Goal: Navigation & Orientation: Find specific page/section

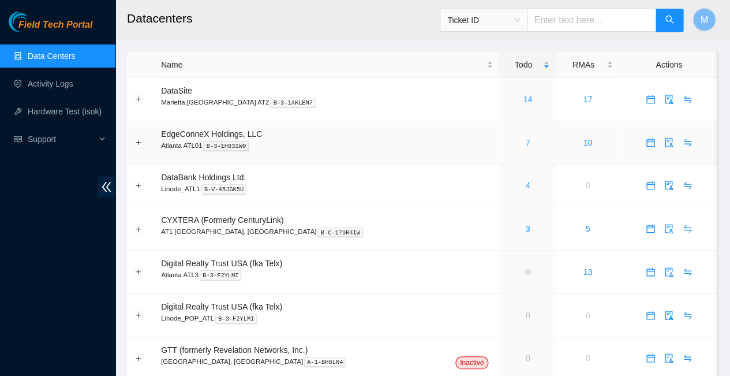
click at [525, 138] on link "7" at bounding box center [527, 142] width 5 height 9
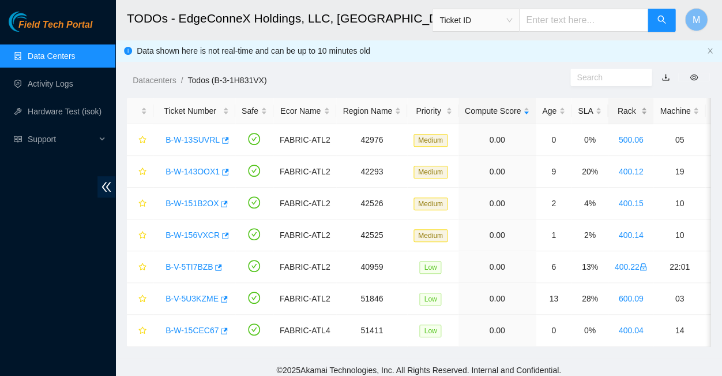
click at [614, 106] on div "Rack" at bounding box center [630, 110] width 33 height 13
click at [47, 82] on link "Activity Logs" at bounding box center [51, 83] width 46 height 9
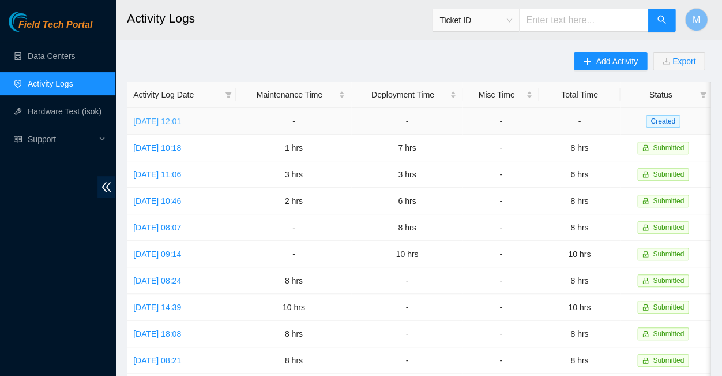
click at [181, 118] on link "Wed, 03 Sep 2025 12:01" at bounding box center [157, 121] width 48 height 9
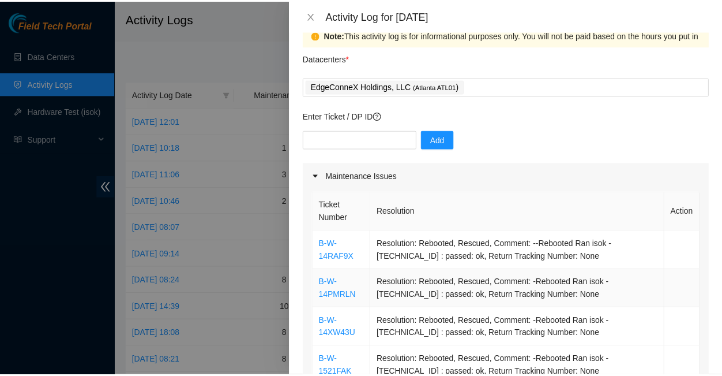
scroll to position [20, 0]
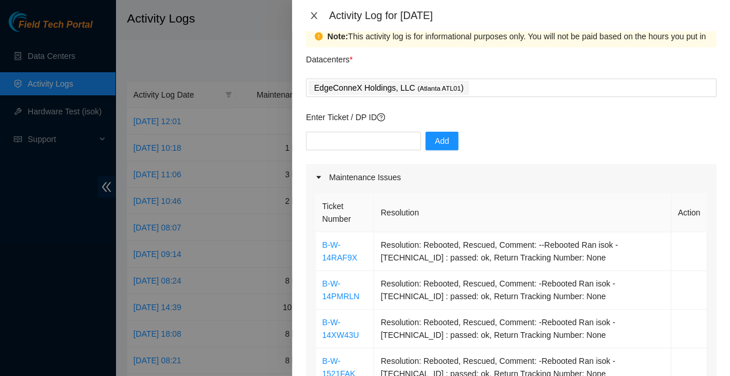
click at [314, 14] on icon "close" at bounding box center [313, 15] width 9 height 9
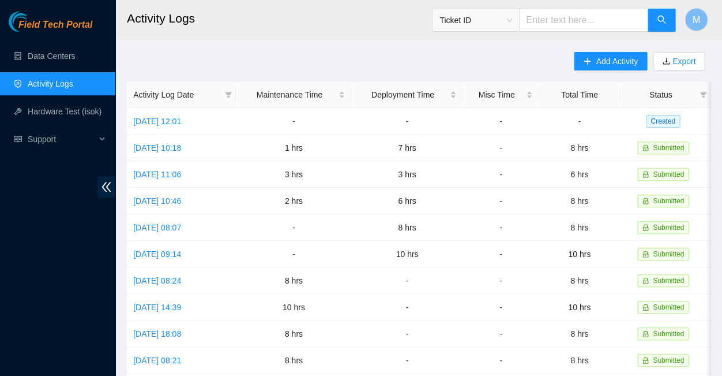
click at [48, 22] on span "Field Tech Portal" at bounding box center [55, 25] width 74 height 11
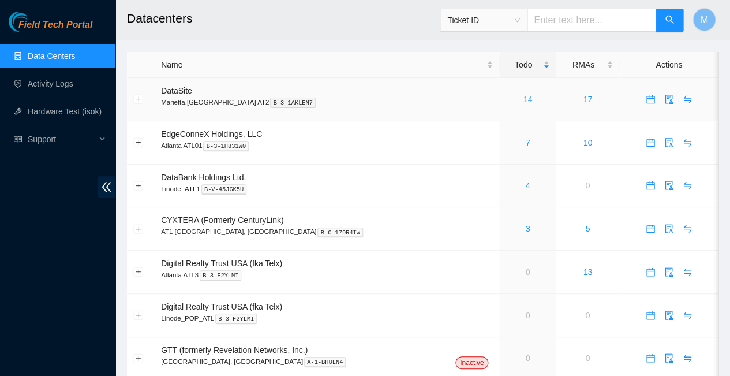
click at [523, 95] on link "14" at bounding box center [527, 99] width 9 height 9
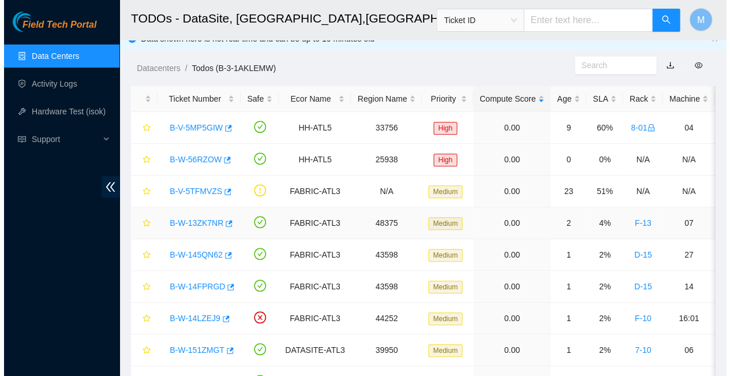
scroll to position [16, 0]
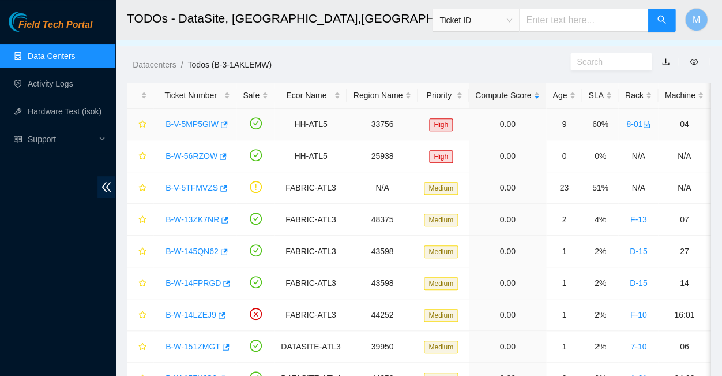
click at [186, 119] on link "B-V-5MP5GIW" at bounding box center [192, 123] width 53 height 9
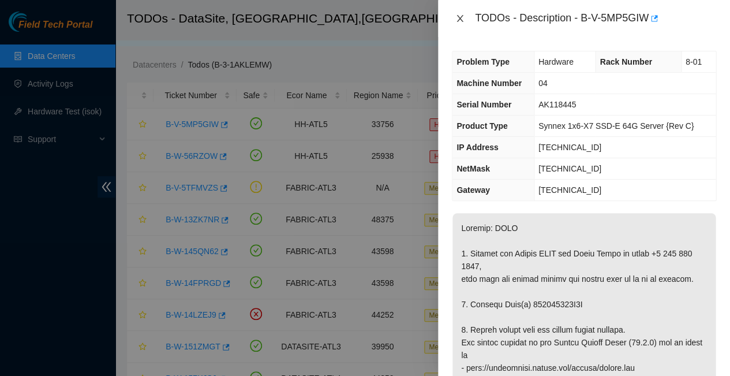
click at [460, 15] on icon "close" at bounding box center [459, 18] width 9 height 9
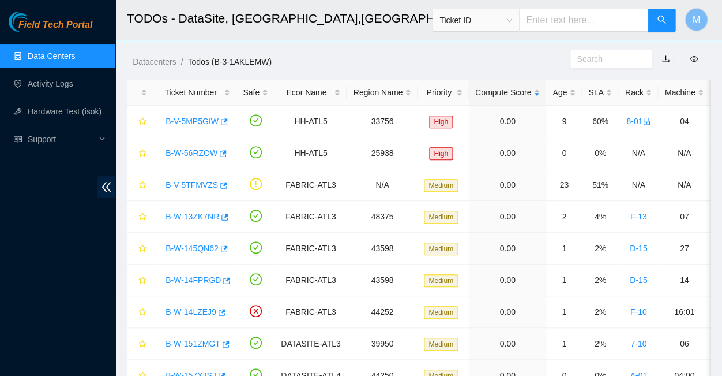
scroll to position [1, 0]
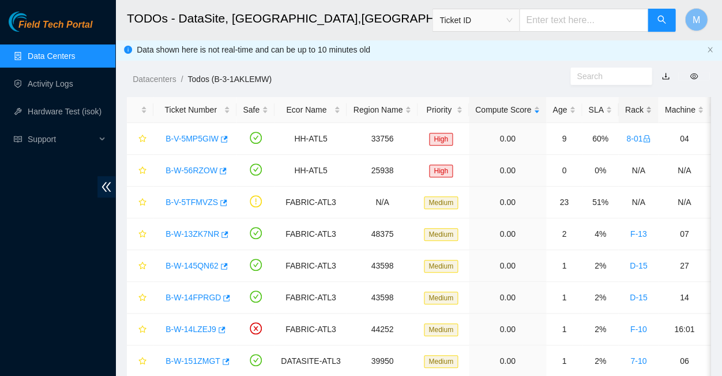
click at [625, 104] on div "Rack" at bounding box center [638, 109] width 27 height 13
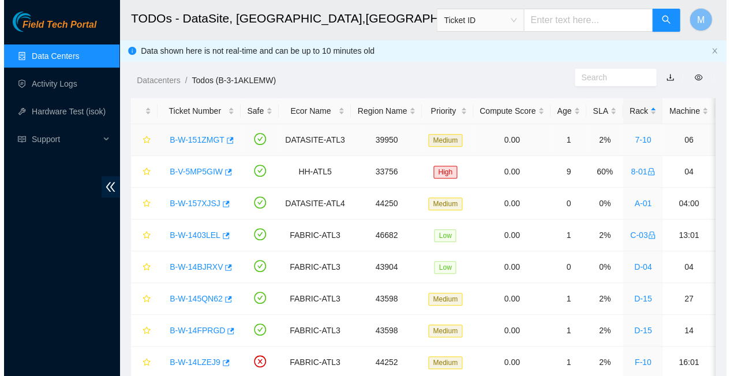
scroll to position [0, 0]
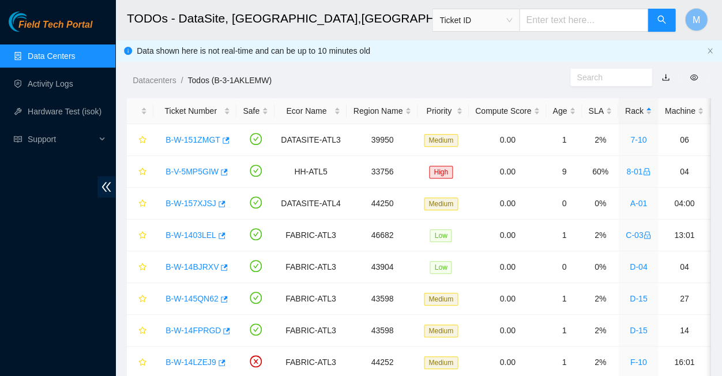
click at [50, 54] on link "Data Centers" at bounding box center [51, 55] width 47 height 9
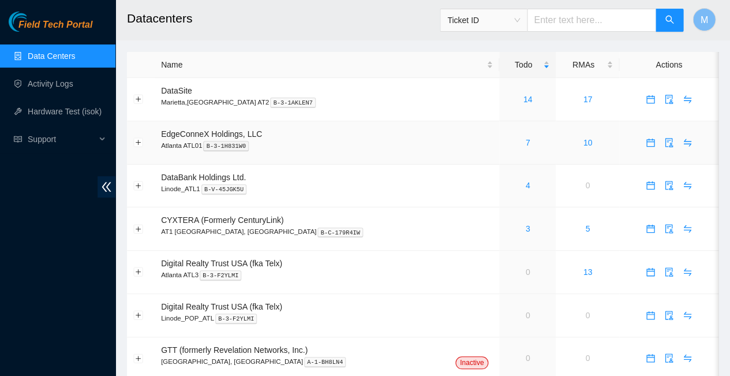
click at [316, 121] on td "EdgeConneX Holdings, LLC [GEOGRAPHIC_DATA] ATL01 B-3-1H831W0" at bounding box center [327, 142] width 344 height 43
